Goal: Task Accomplishment & Management: Use online tool/utility

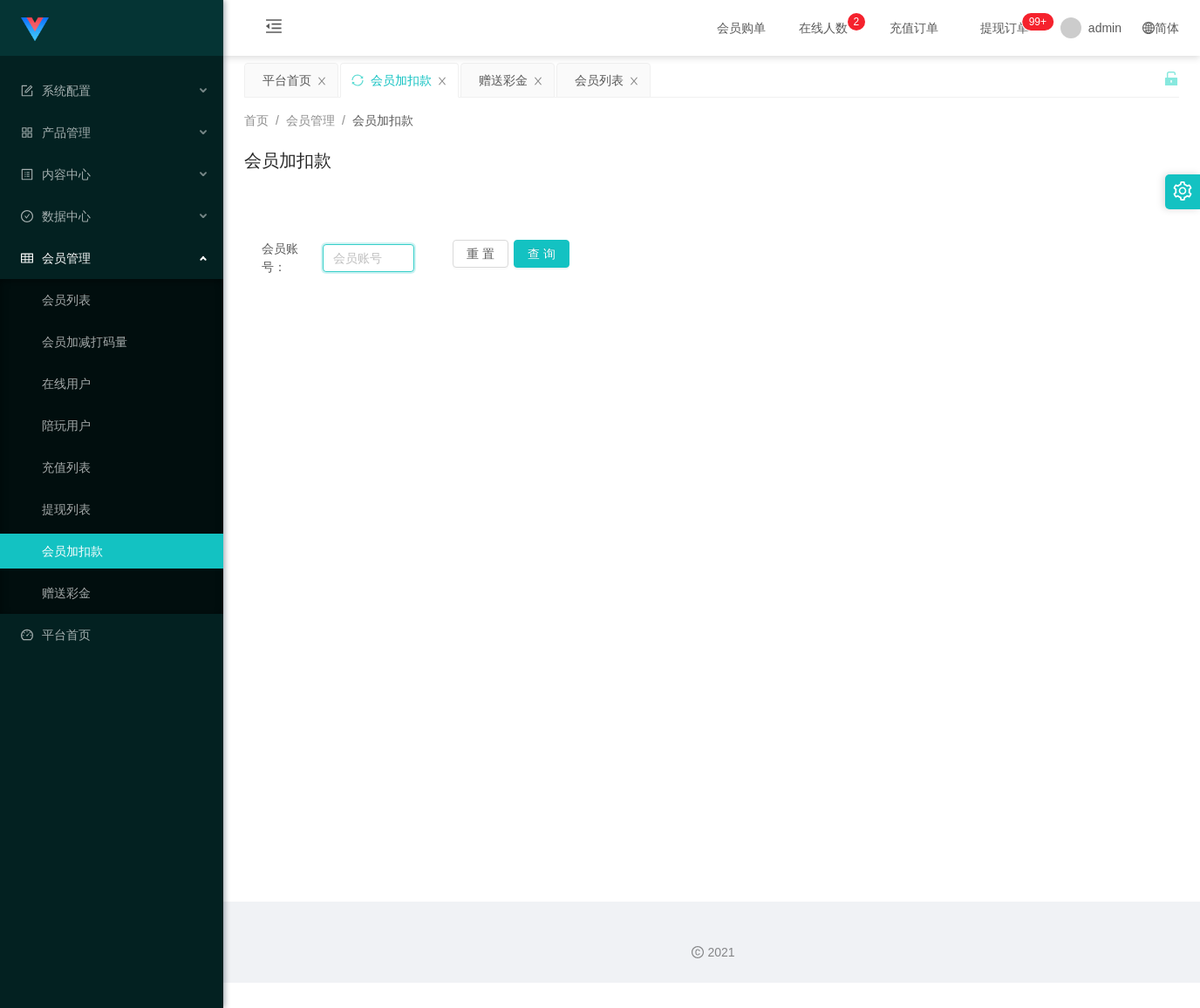
drag, startPoint x: 365, startPoint y: 260, endPoint x: 382, endPoint y: 260, distance: 17.0
click at [365, 260] on input "text" at bounding box center [369, 258] width 91 height 28
paste input "patrickloserx"
type input "patrickloserx"
click at [543, 257] on button "查 询" at bounding box center [541, 254] width 55 height 28
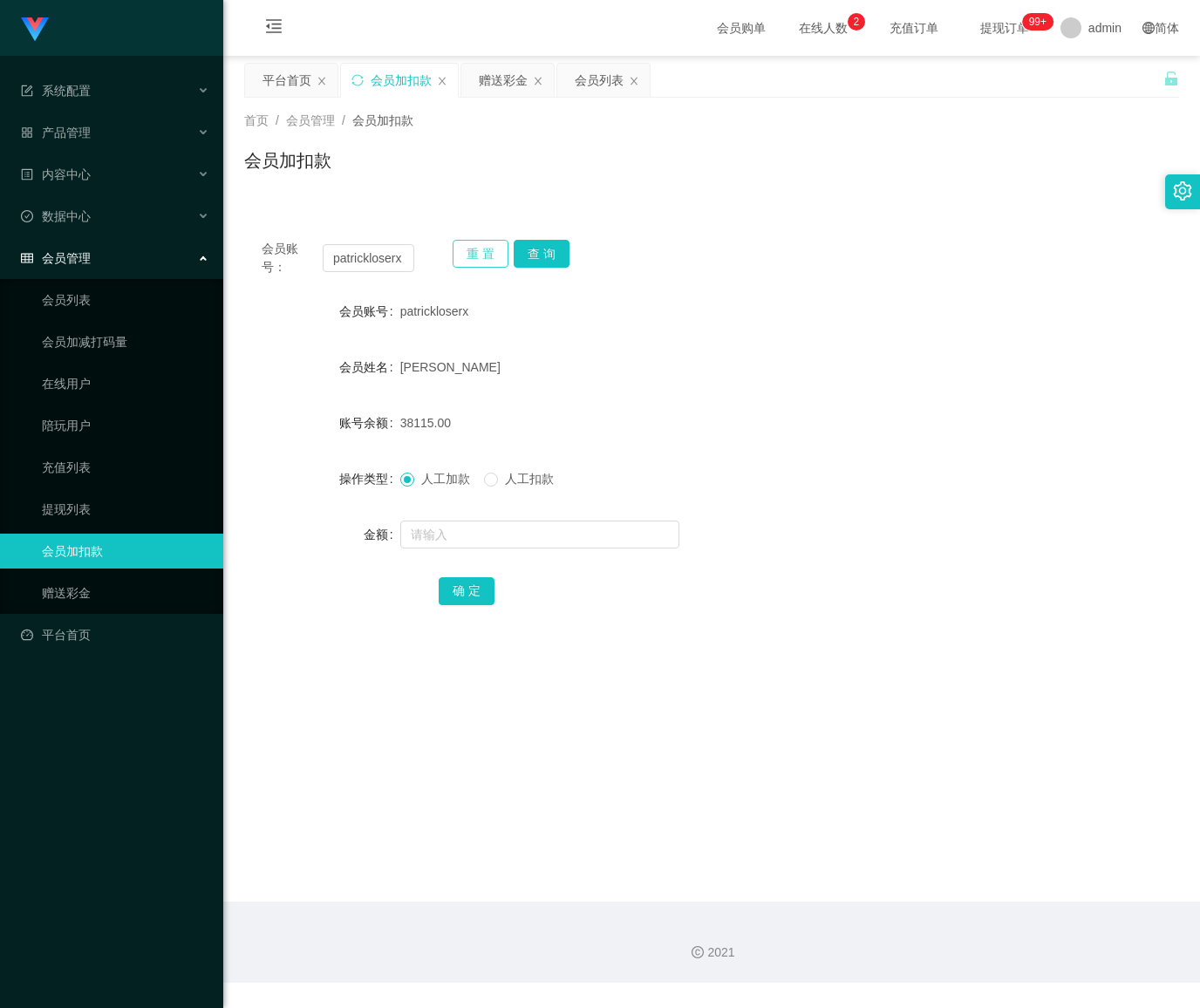
drag, startPoint x: 462, startPoint y: 259, endPoint x: 371, endPoint y: 267, distance: 91.4
click at [462, 259] on button "重 置" at bounding box center [480, 254] width 55 height 28
drag, startPoint x: 357, startPoint y: 267, endPoint x: 476, endPoint y: 266, distance: 119.0
click at [367, 266] on input "text" at bounding box center [369, 258] width 91 height 28
paste input "Jagang"
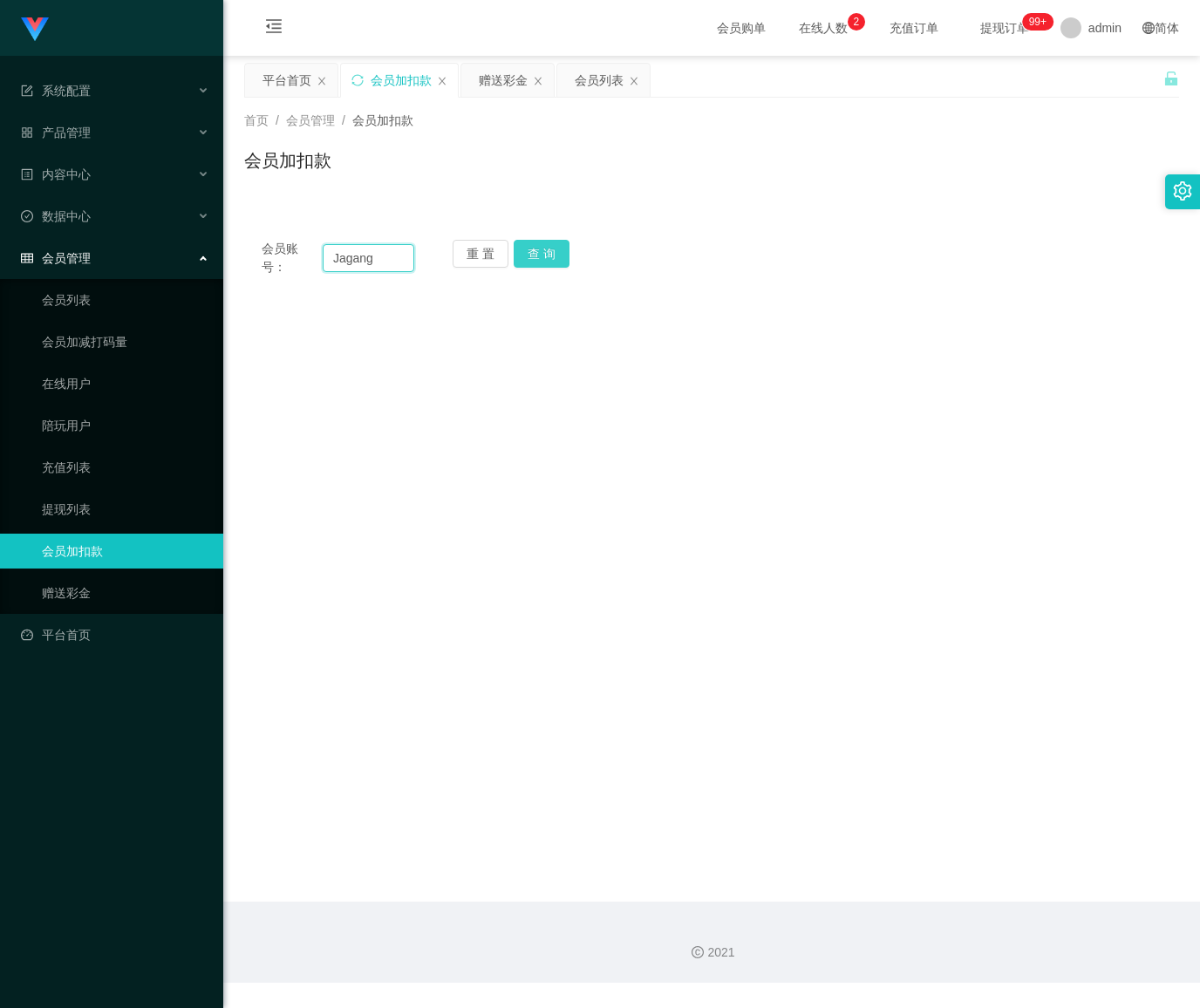
type input "Jagang"
click at [542, 257] on button "查 询" at bounding box center [541, 254] width 55 height 28
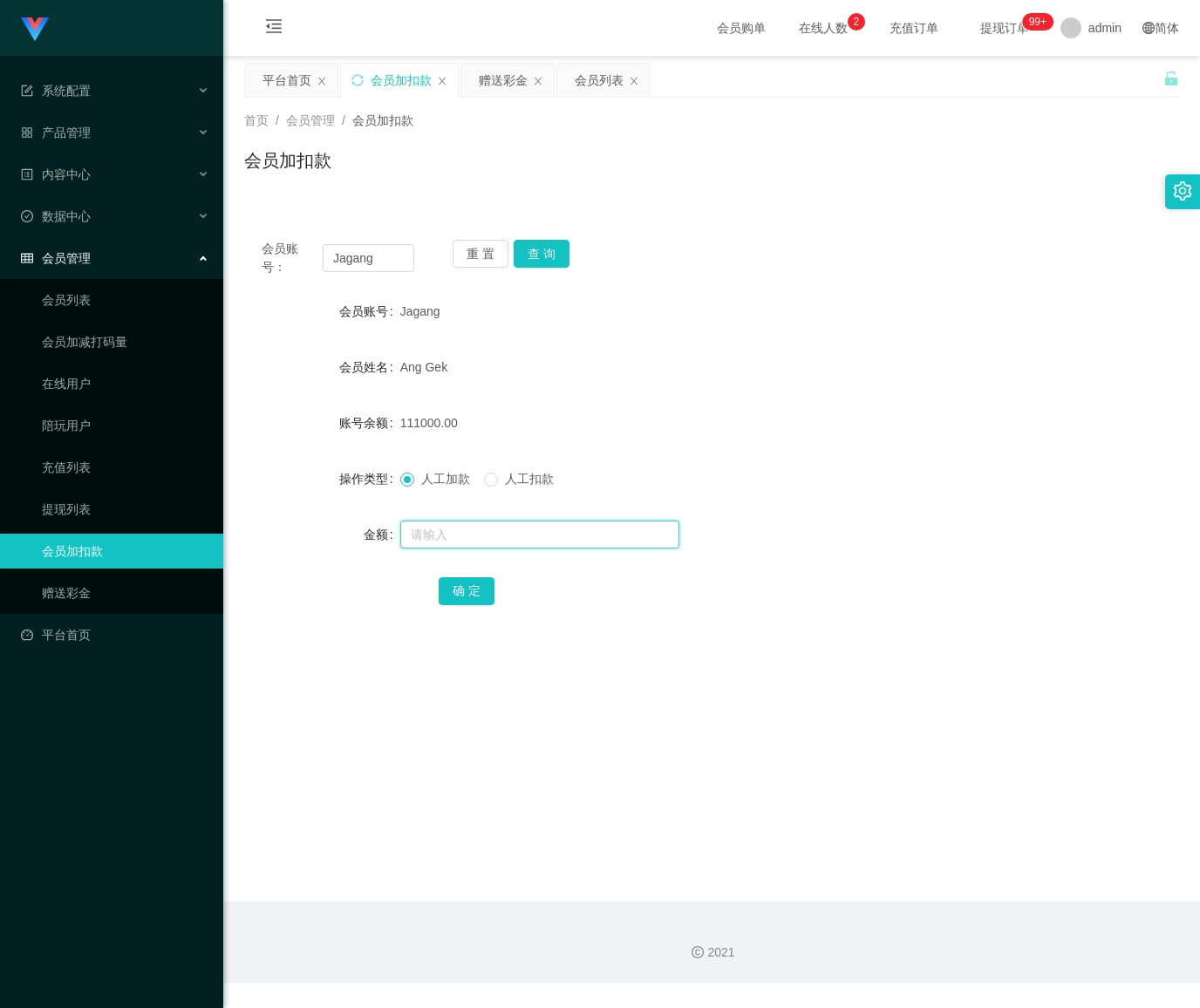
drag, startPoint x: 450, startPoint y: 536, endPoint x: 462, endPoint y: 540, distance: 12.6
click at [452, 536] on input "text" at bounding box center [540, 535] width 279 height 28
paste input "60000"
type input "60000"
click at [455, 589] on button "确 定" at bounding box center [466, 591] width 55 height 28
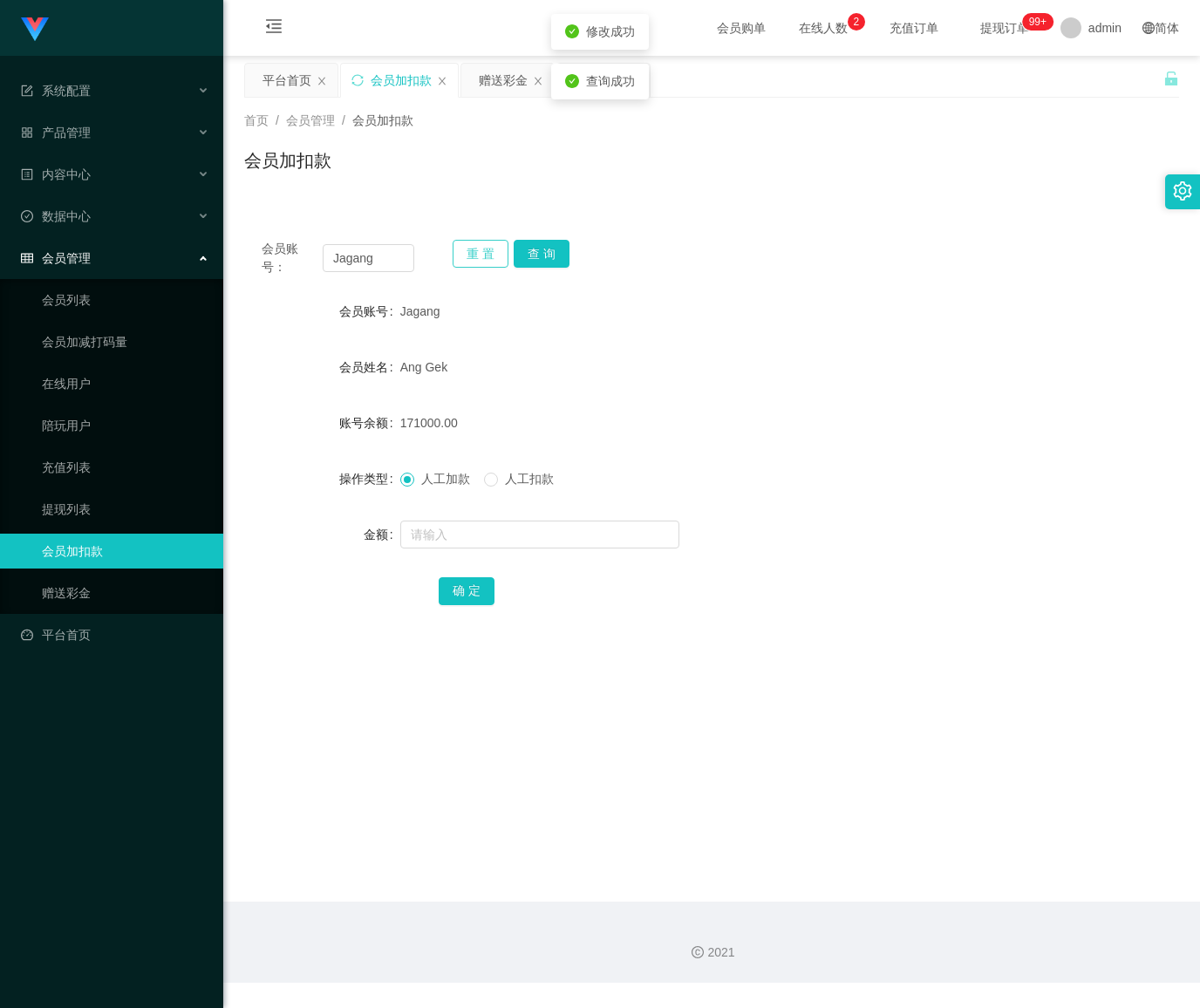
click at [482, 256] on button "重 置" at bounding box center [480, 254] width 55 height 28
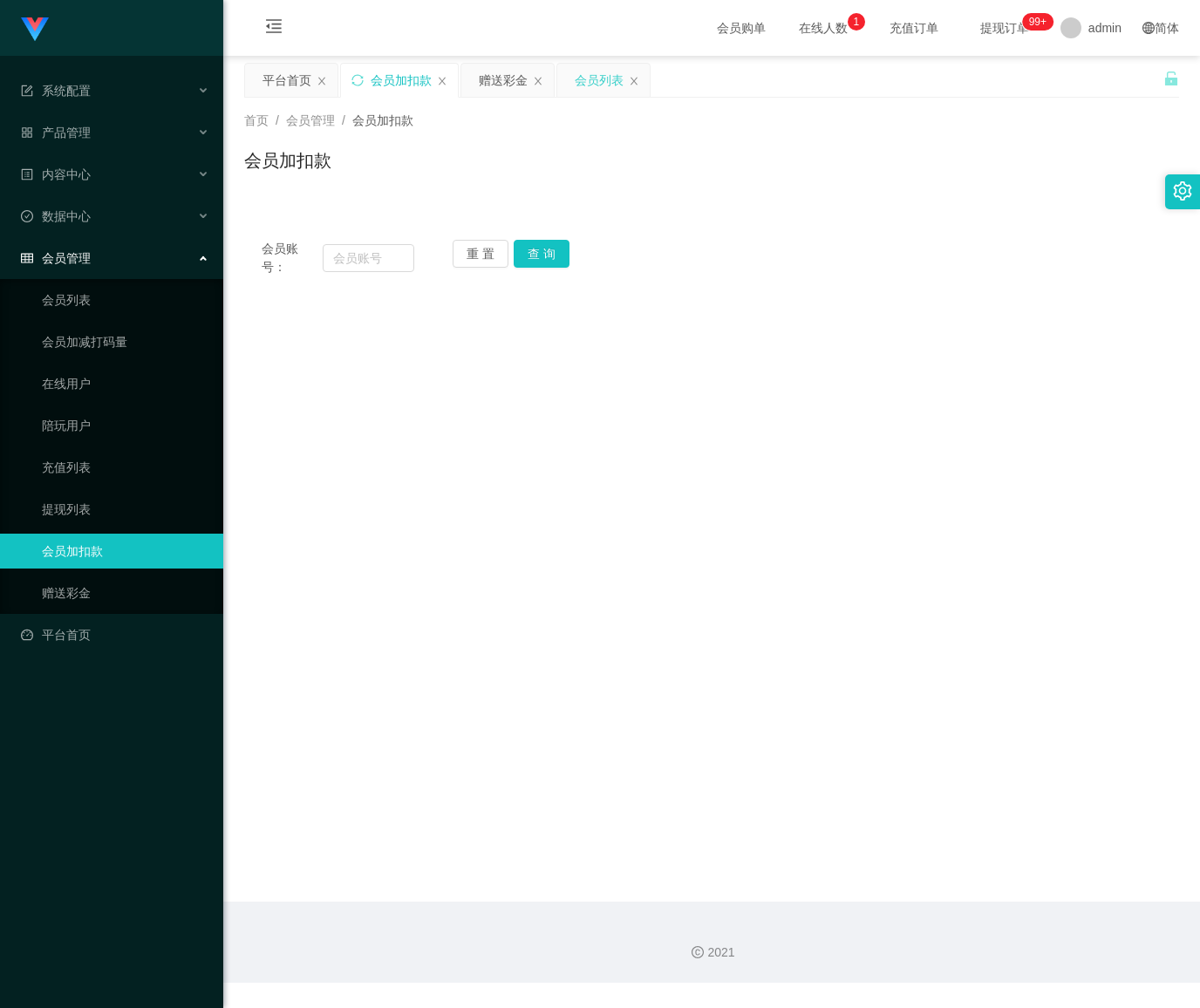
click at [588, 87] on div "会员列表" at bounding box center [599, 80] width 49 height 33
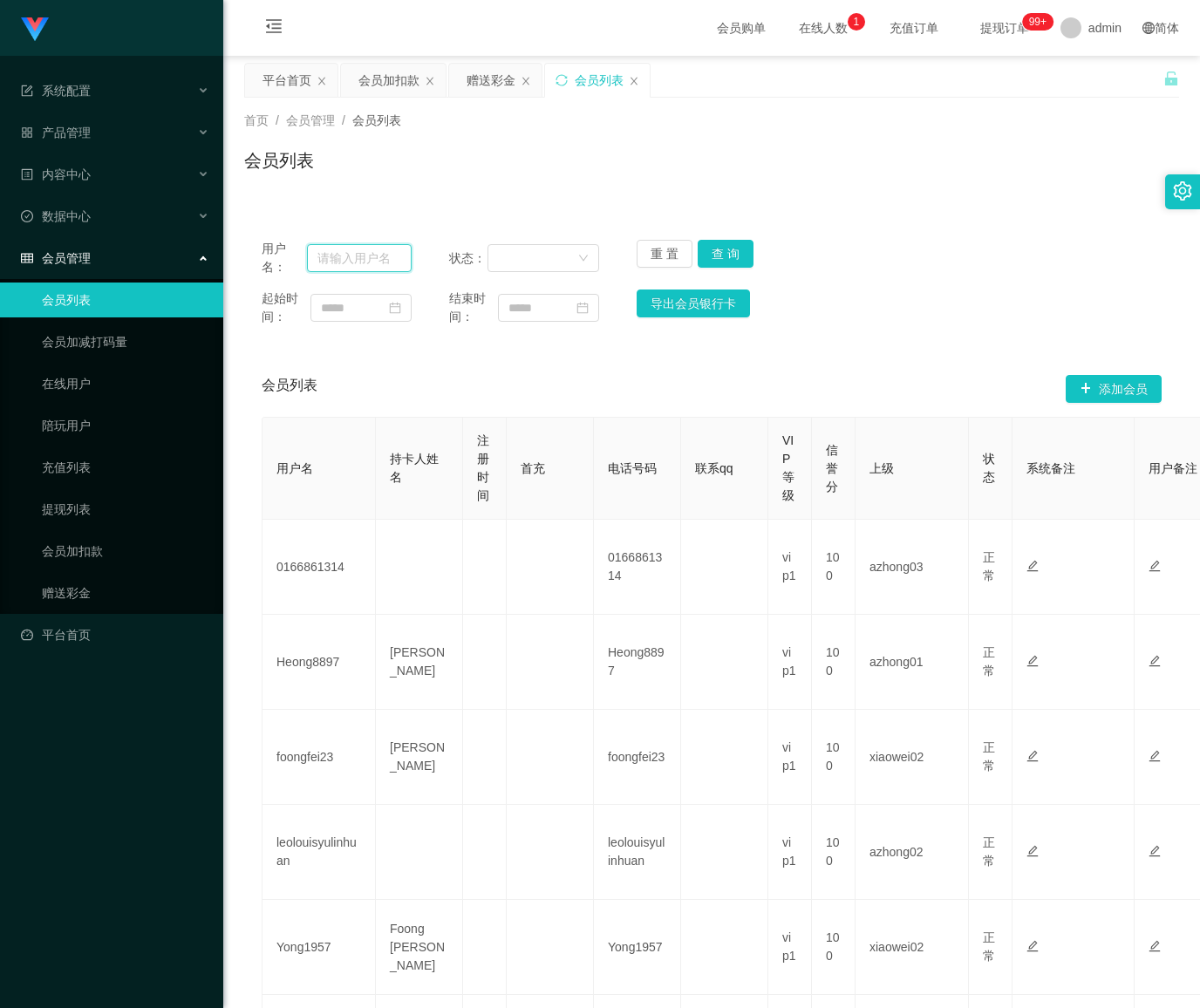
click at [380, 259] on input "text" at bounding box center [360, 258] width 105 height 28
paste input "Jagang"
type input "Jagang"
click at [723, 250] on button "查 询" at bounding box center [725, 254] width 55 height 28
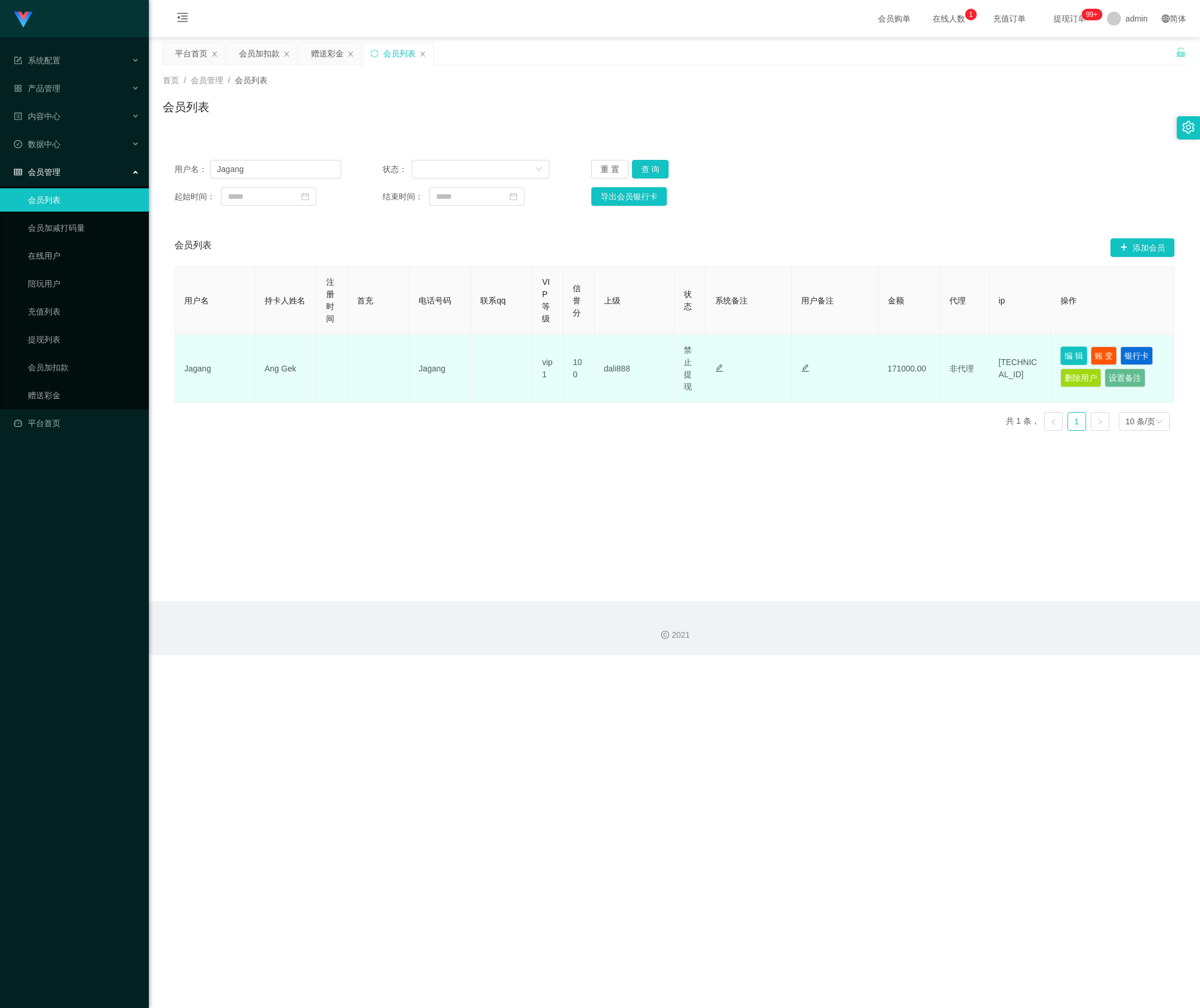
click at [799, 357] on button "编 辑" at bounding box center [1073, 356] width 27 height 19
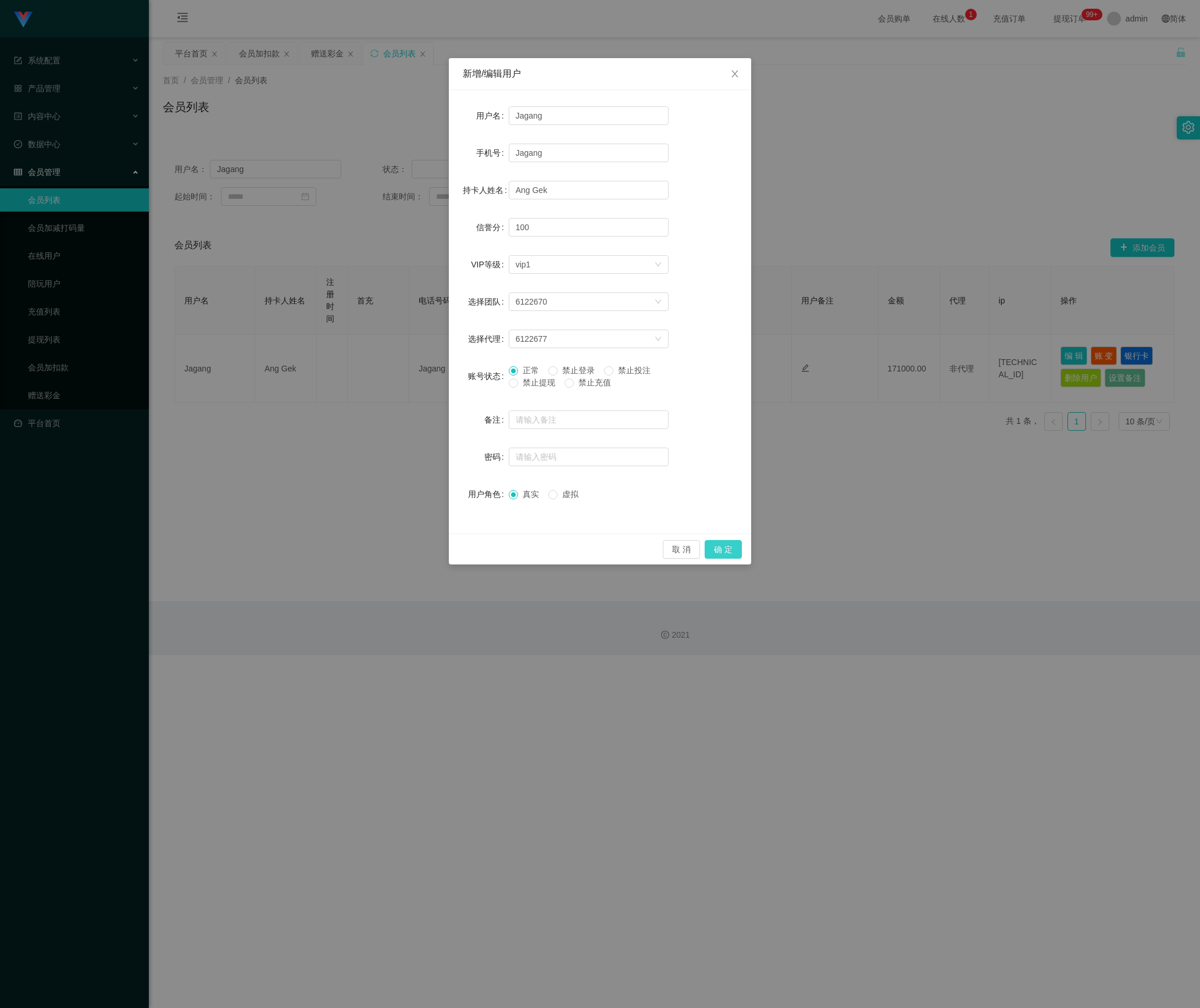
click at [726, 551] on button "确 定" at bounding box center [722, 549] width 37 height 19
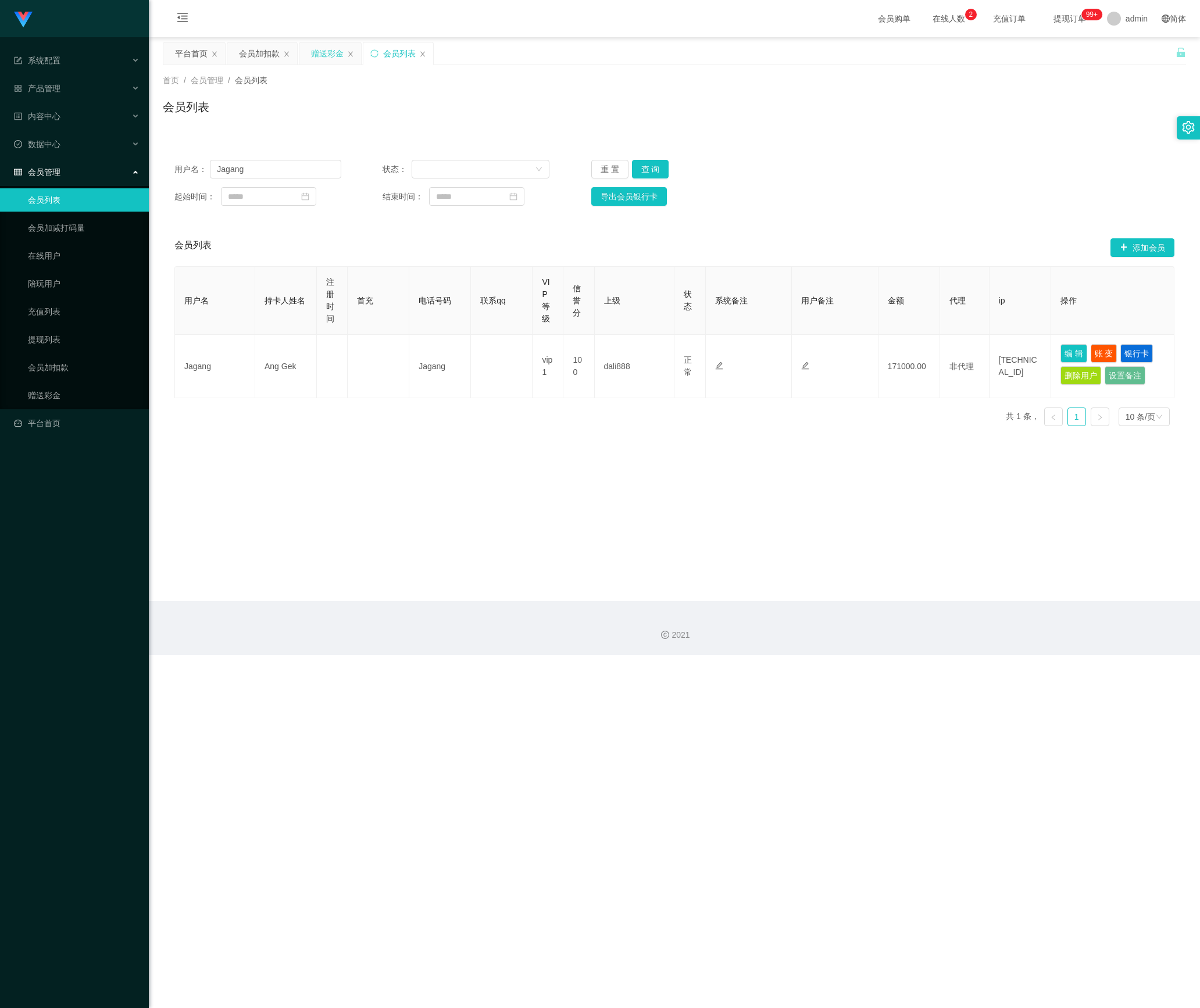
click at [329, 51] on div "赠送彩金" at bounding box center [327, 53] width 32 height 22
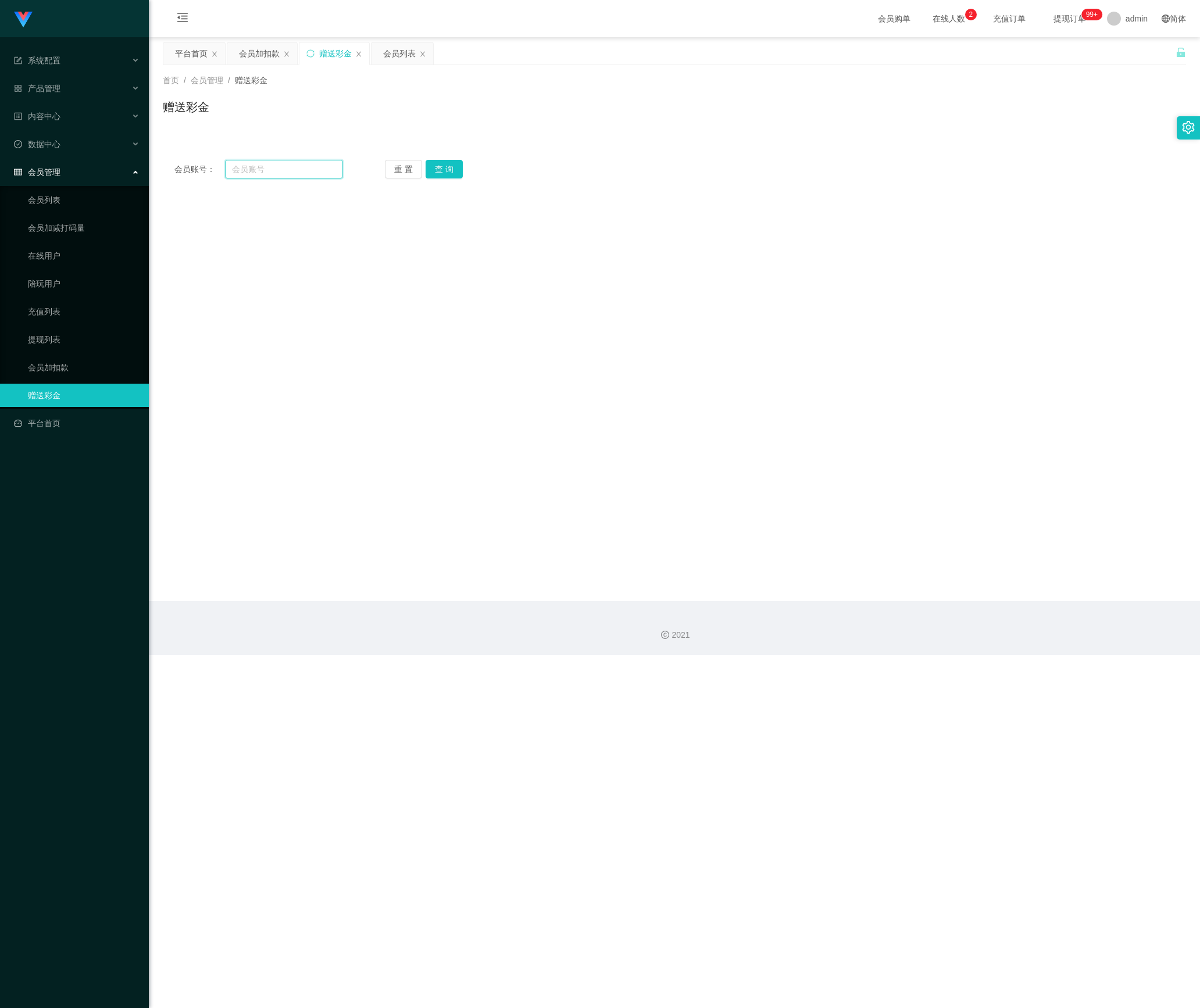
click at [280, 167] on input "text" at bounding box center [284, 169] width 118 height 19
paste input "Jagang"
type input "Jagang"
click at [441, 165] on button "查 询" at bounding box center [444, 169] width 37 height 19
click at [375, 354] on input "text" at bounding box center [426, 350] width 186 height 19
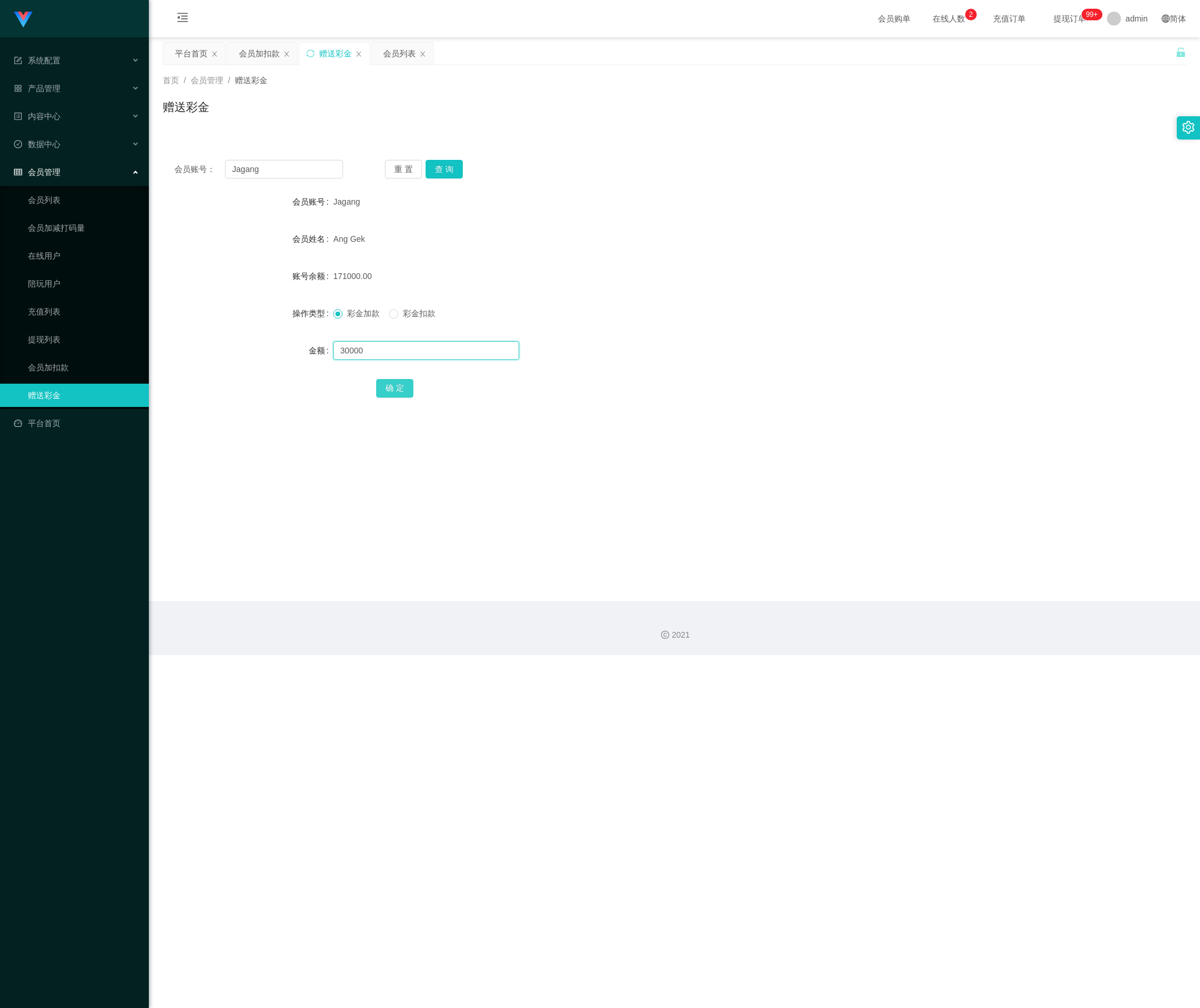
type input "30000"
click at [394, 394] on button "确 定" at bounding box center [394, 388] width 37 height 19
click at [388, 163] on button "重 置" at bounding box center [403, 169] width 37 height 19
